Goal: Find contact information: Find contact information

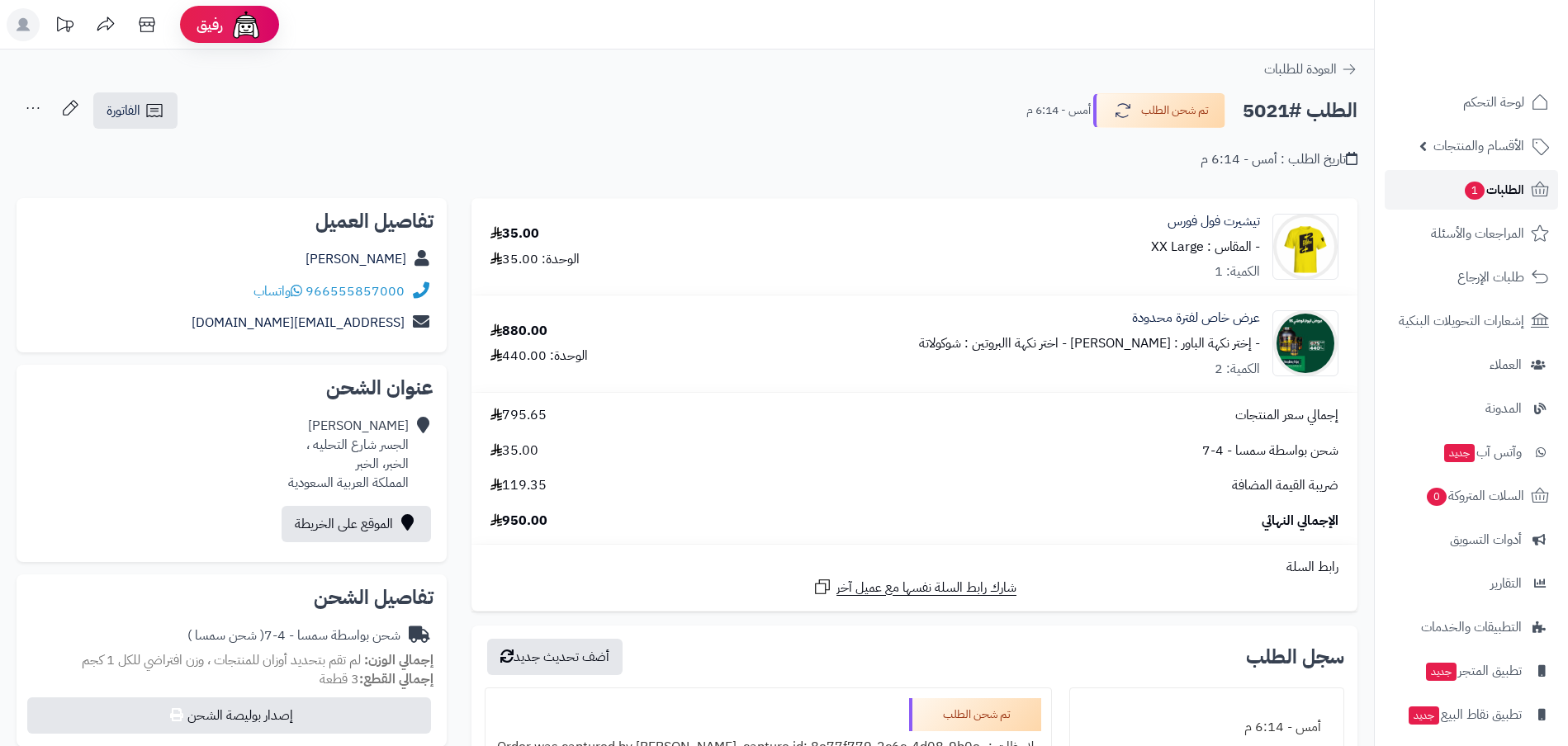
click at [1476, 192] on span "1" at bounding box center [1474, 191] width 20 height 18
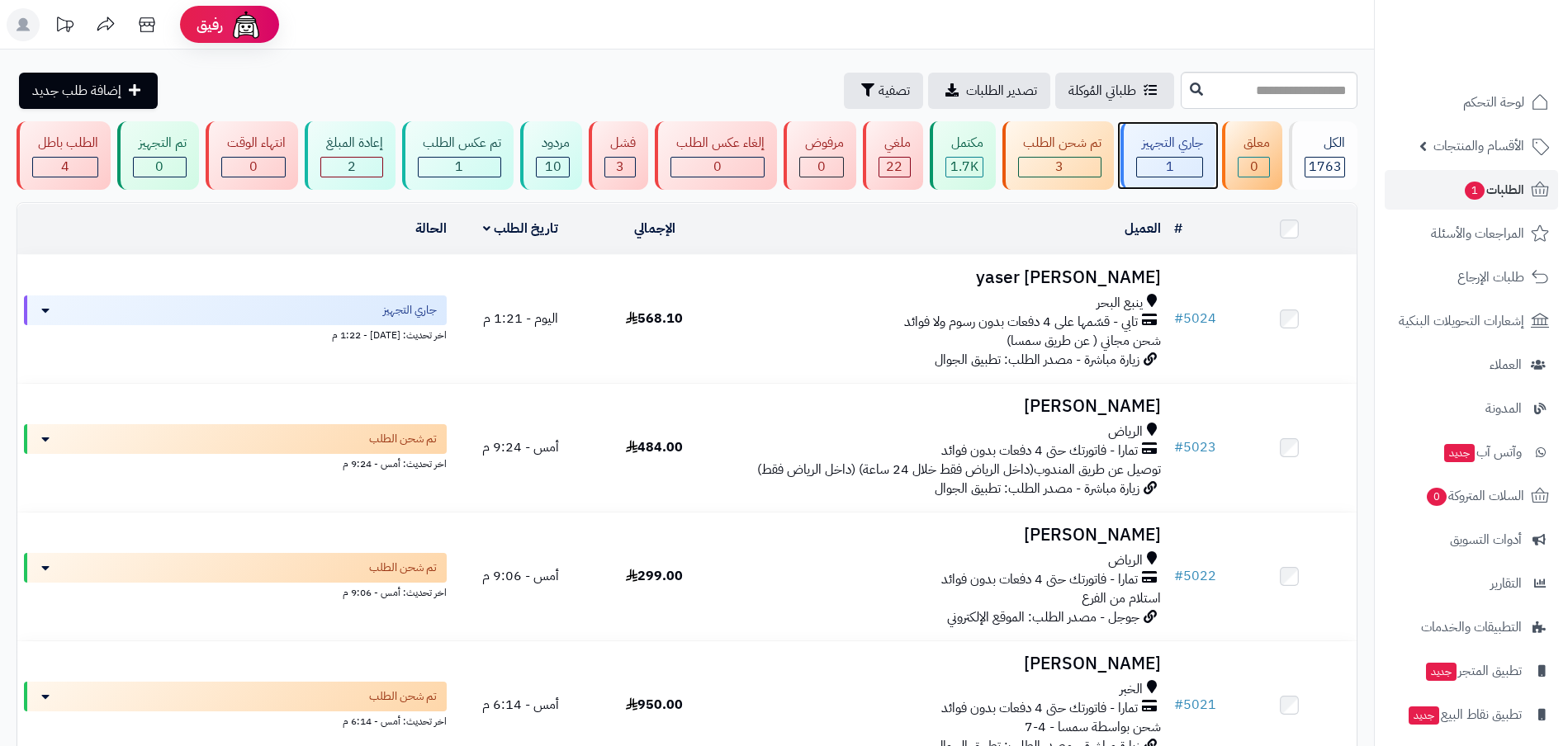
click at [1167, 164] on span "1" at bounding box center [1170, 167] width 8 height 20
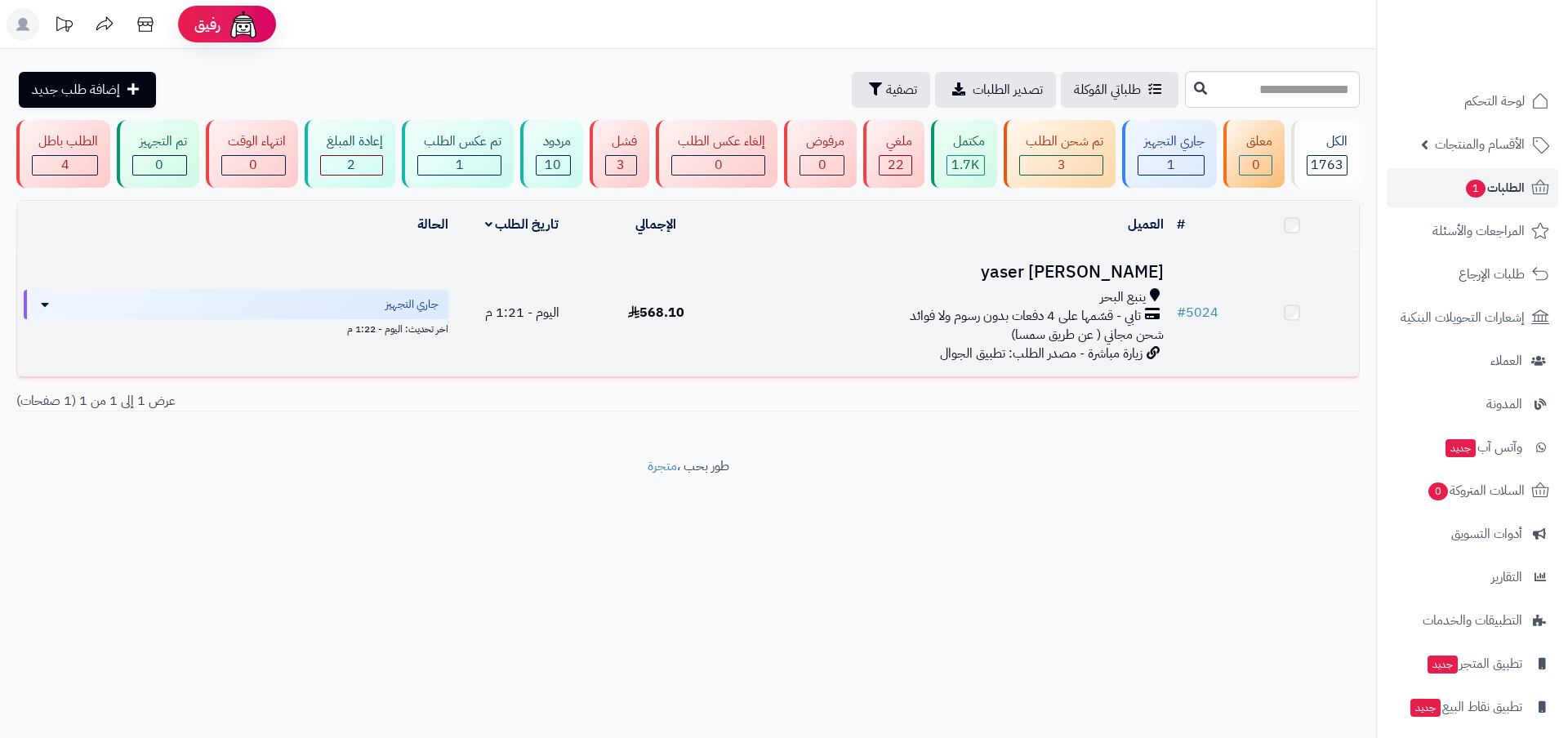
drag, startPoint x: 0, startPoint y: 0, endPoint x: 1129, endPoint y: 272, distance: 1161.3
click at [1129, 272] on h3 "yaser Al johaniy" at bounding box center [947, 272] width 434 height 19
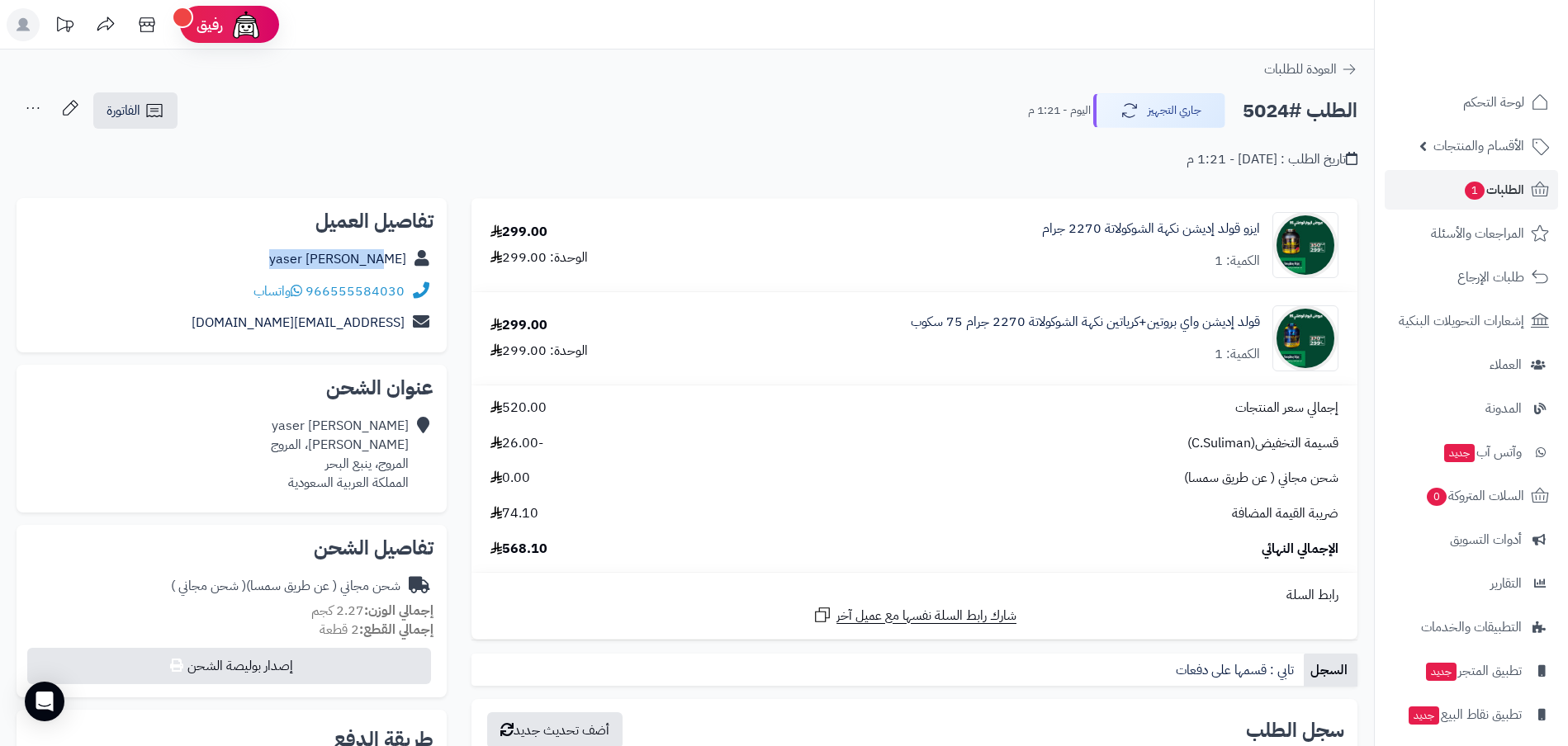
drag, startPoint x: 409, startPoint y: 257, endPoint x: 306, endPoint y: 261, distance: 103.1
click at [306, 261] on div "yaser Al johaniy" at bounding box center [232, 259] width 404 height 32
copy div "yaser Al johaniy"
drag, startPoint x: 407, startPoint y: 293, endPoint x: 311, endPoint y: 296, distance: 96.0
click at [311, 296] on div "966555584030 واتساب" at bounding box center [232, 291] width 404 height 32
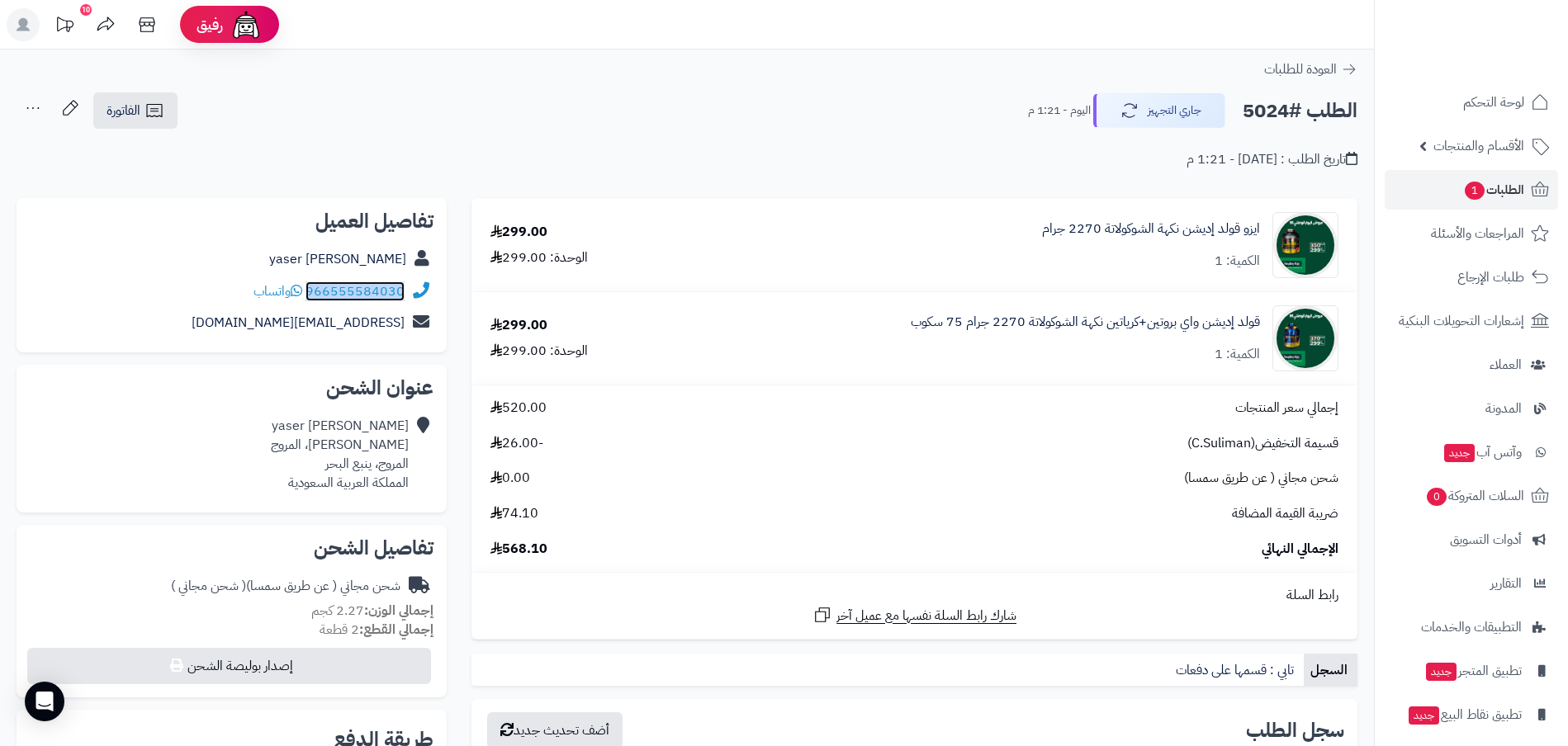
copy div "966555584030"
drag, startPoint x: 413, startPoint y: 444, endPoint x: 338, endPoint y: 453, distance: 75.5
click at [338, 453] on div "yaser Al johaniy الامير مقرن، المروج المروج، ينبع البحر المملكة العربية السعودية" at bounding box center [232, 454] width 404 height 88
click at [338, 453] on div "yaser Al johaniy الامير مقرن، المروج المروج، ينبع البحر المملكة العربية السعودية" at bounding box center [339, 454] width 138 height 75
drag, startPoint x: 411, startPoint y: 447, endPoint x: 324, endPoint y: 465, distance: 88.8
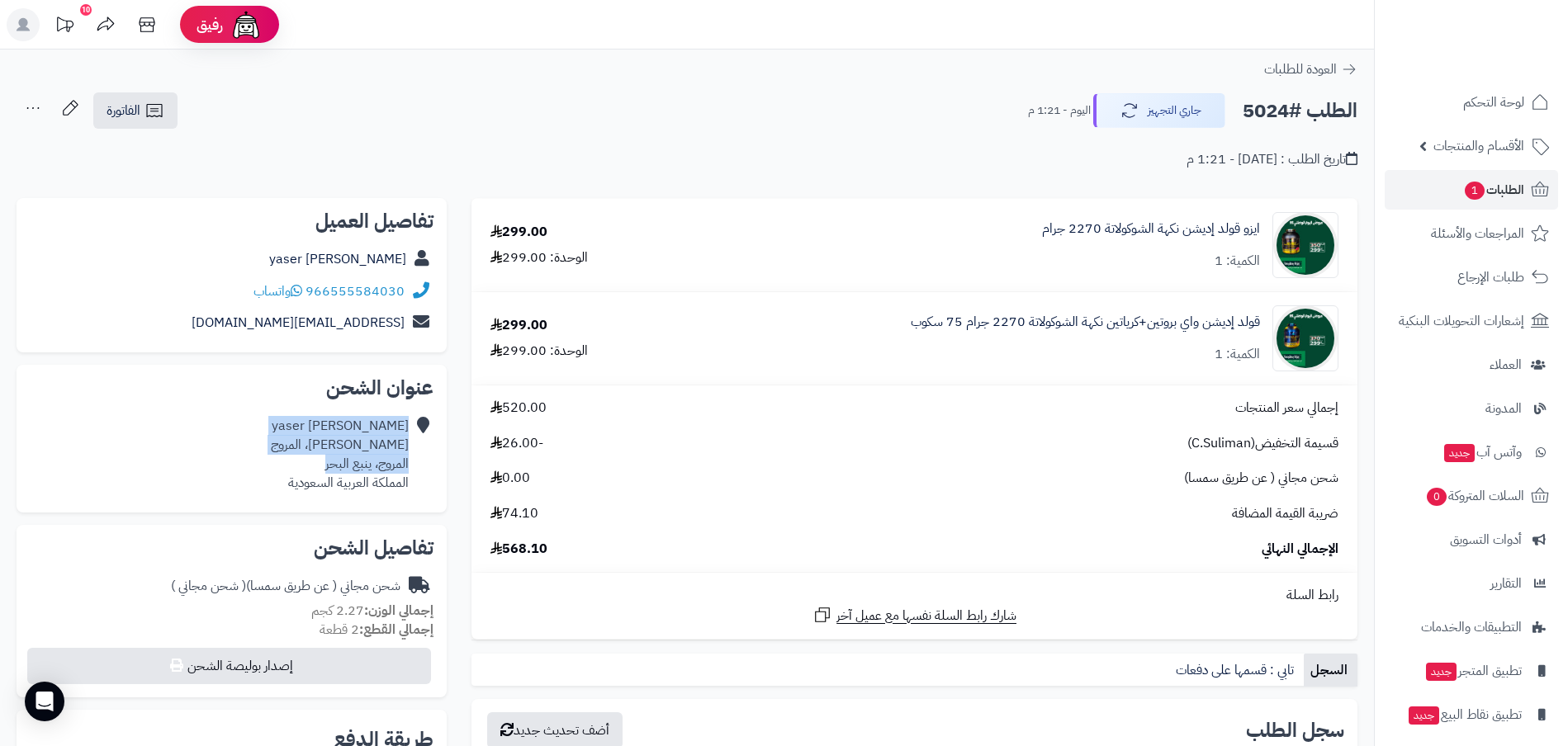
click at [324, 465] on div "yaser Al johaniy الامير مقرن، المروج المروج، ينبع البحر المملكة العربية السعودية" at bounding box center [232, 454] width 404 height 88
copy div "yaser Al johaniy الامير مقرن، المروج المروج، ينبع البحر"
